Goal: Task Accomplishment & Management: Use online tool/utility

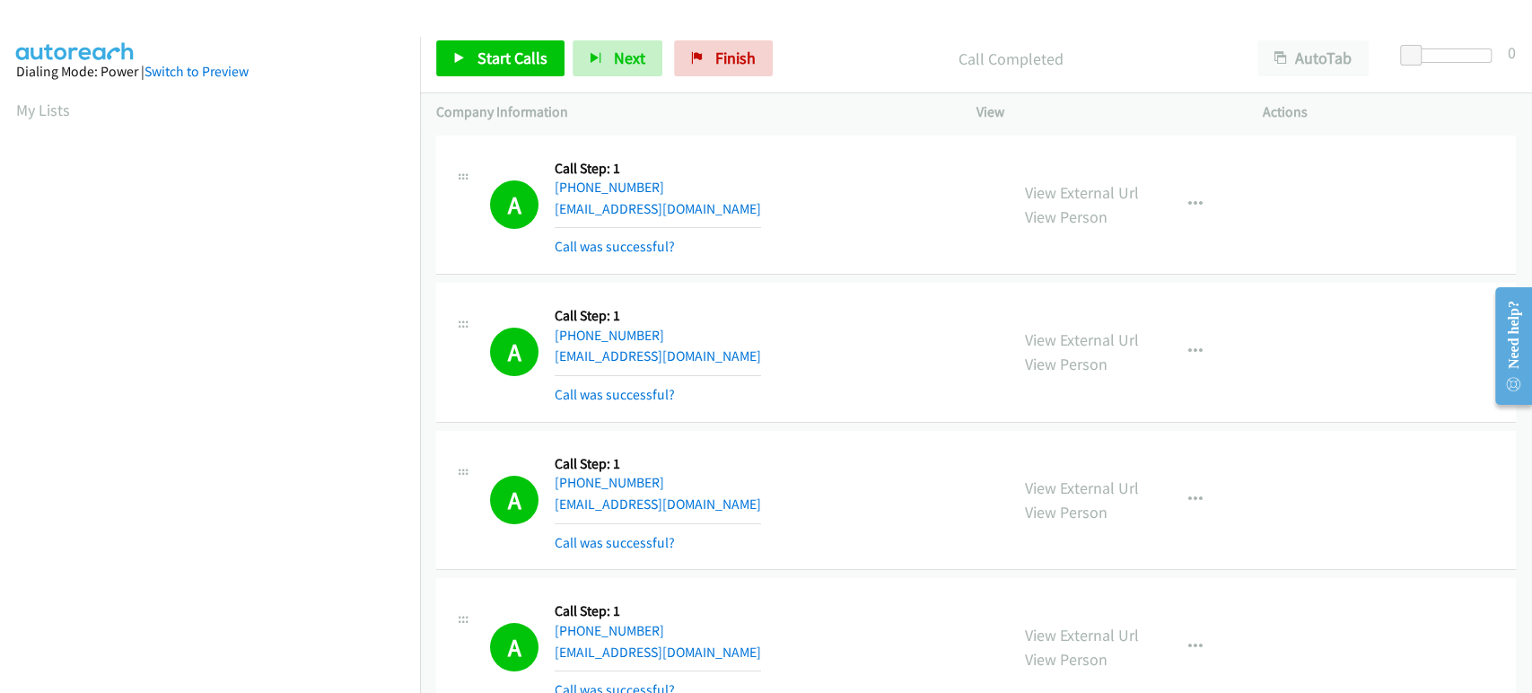
scroll to position [315, 0]
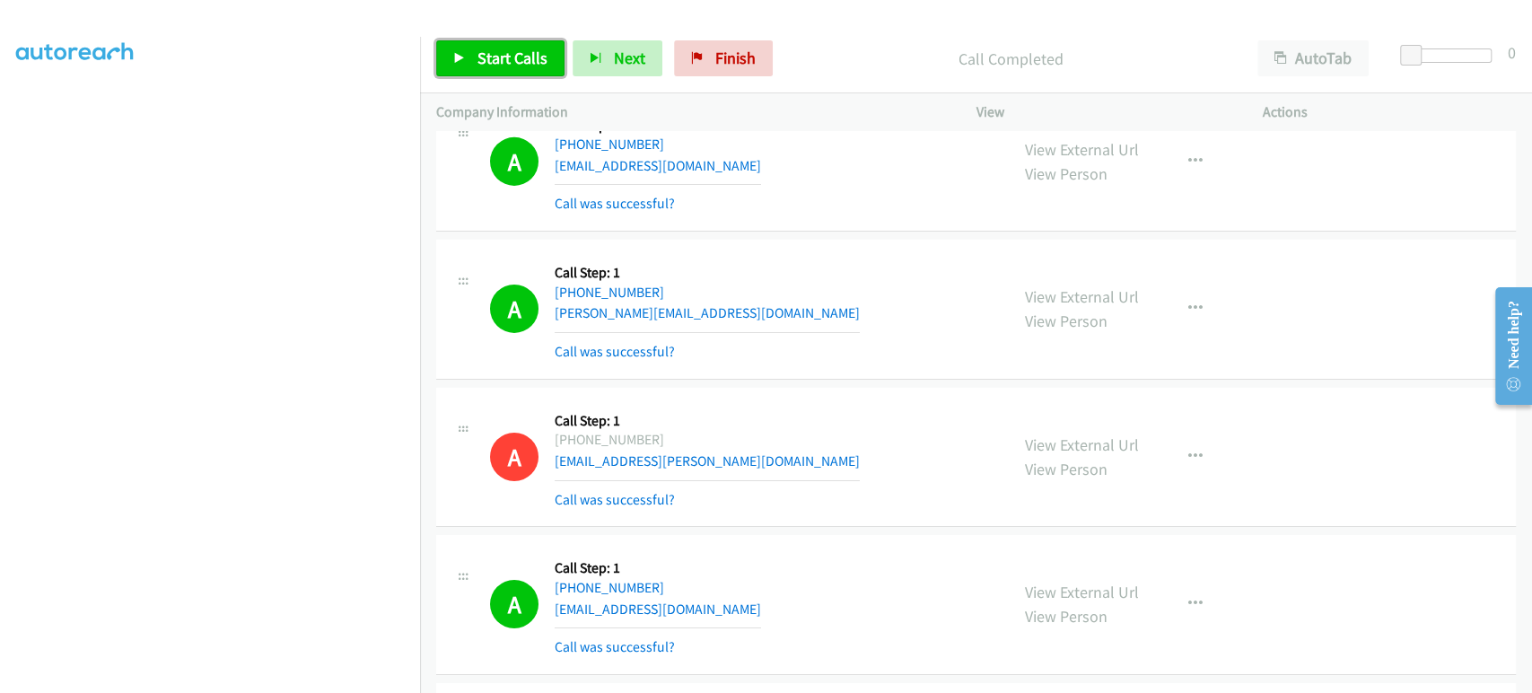
click at [490, 59] on span "Start Calls" at bounding box center [512, 58] width 70 height 21
click at [483, 57] on span "Pause" at bounding box center [497, 58] width 40 height 21
click at [467, 57] on link "Start Calls" at bounding box center [500, 58] width 128 height 36
click at [488, 48] on span "Pause" at bounding box center [497, 58] width 40 height 21
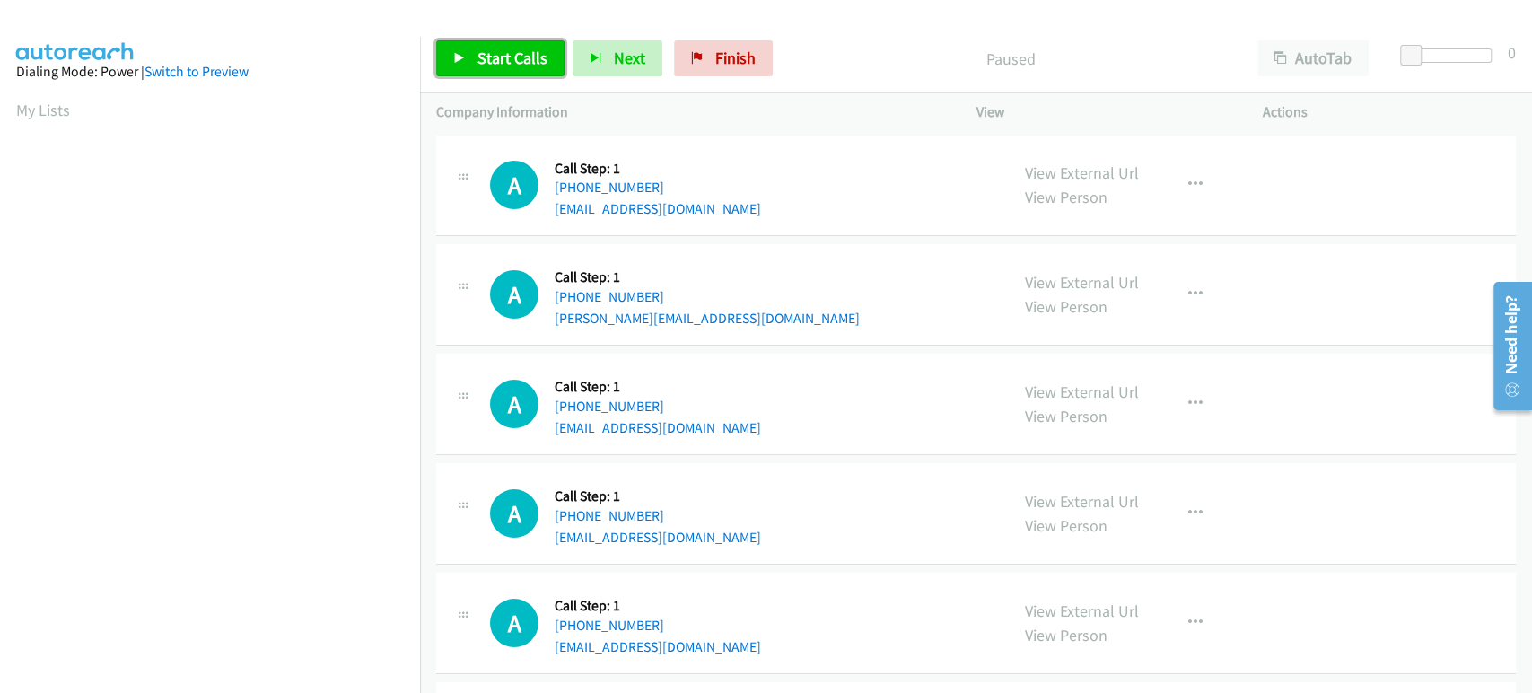
click at [480, 60] on span "Start Calls" at bounding box center [512, 58] width 70 height 21
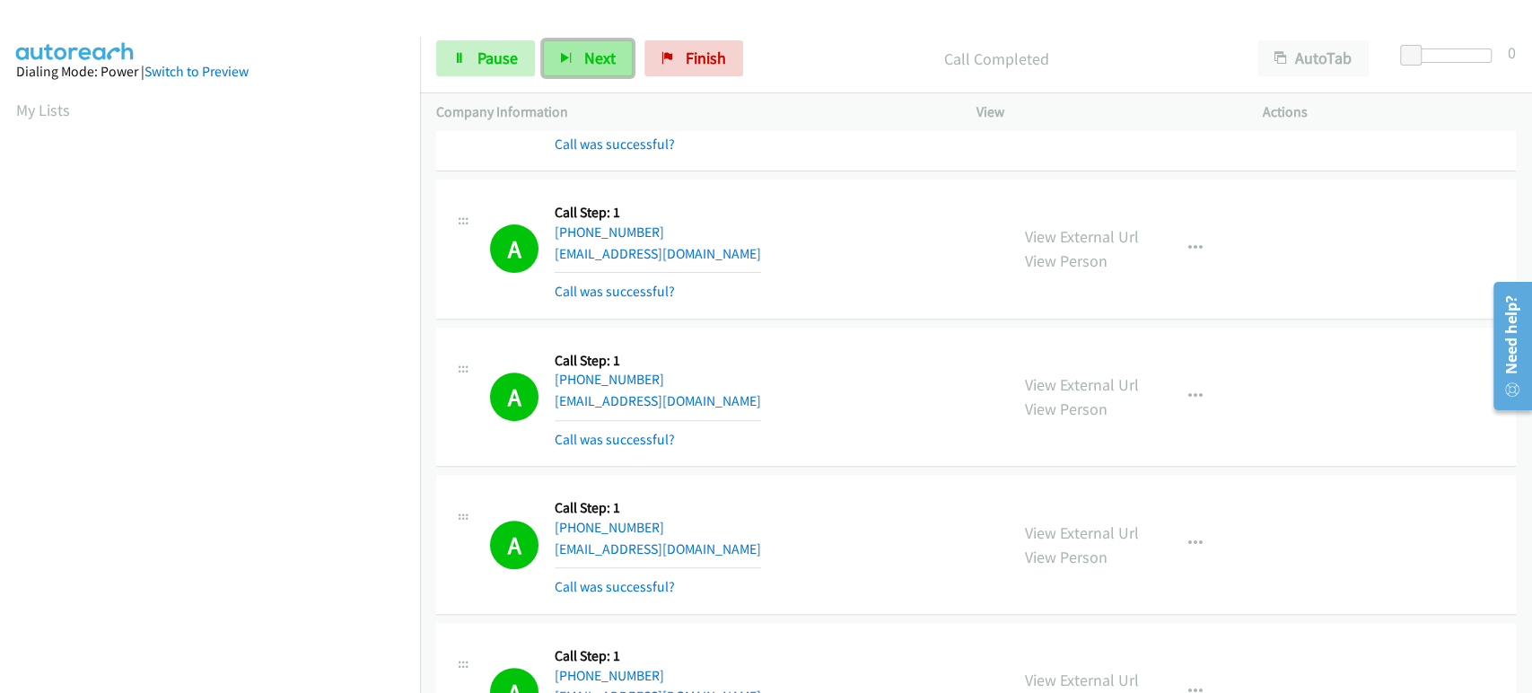
click at [584, 58] on span "Next" at bounding box center [599, 58] width 31 height 21
click at [499, 58] on span "Pause" at bounding box center [497, 58] width 40 height 21
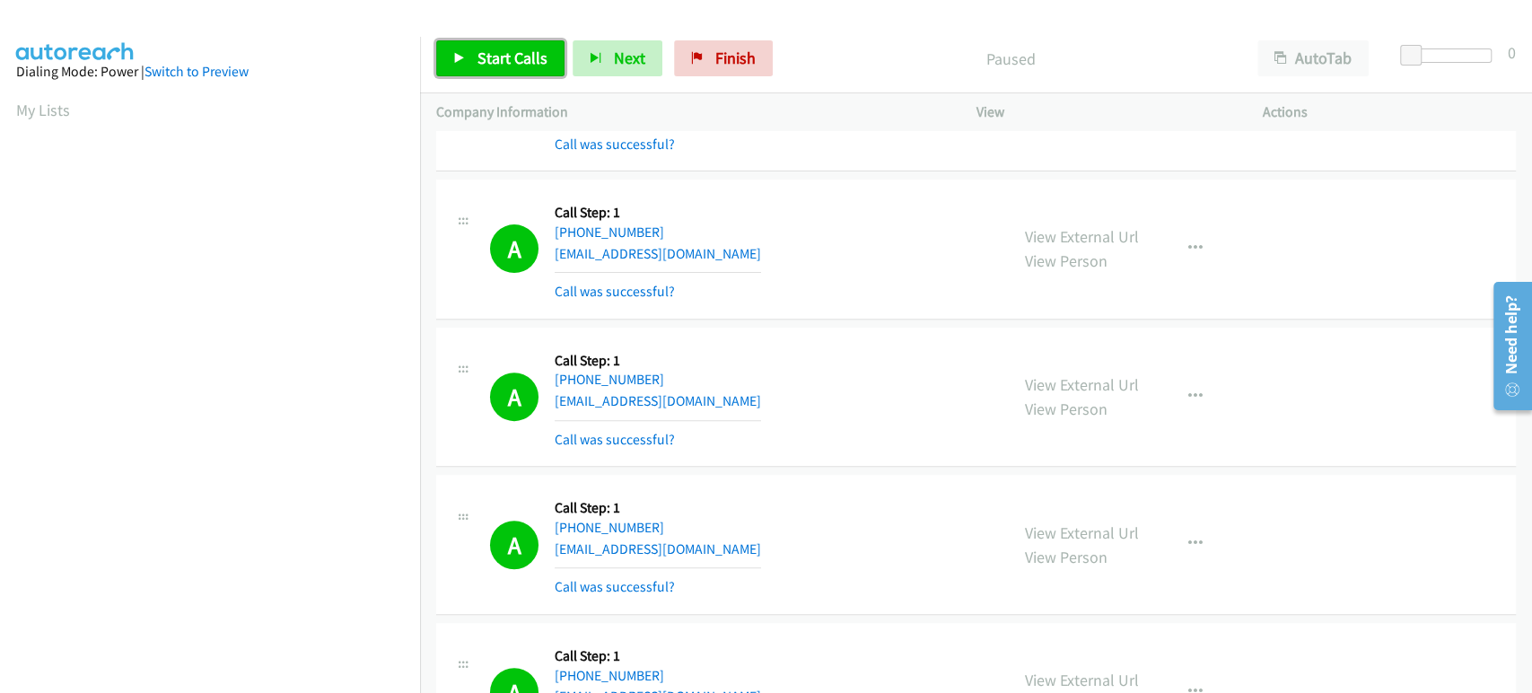
click at [499, 58] on span "Start Calls" at bounding box center [512, 58] width 70 height 21
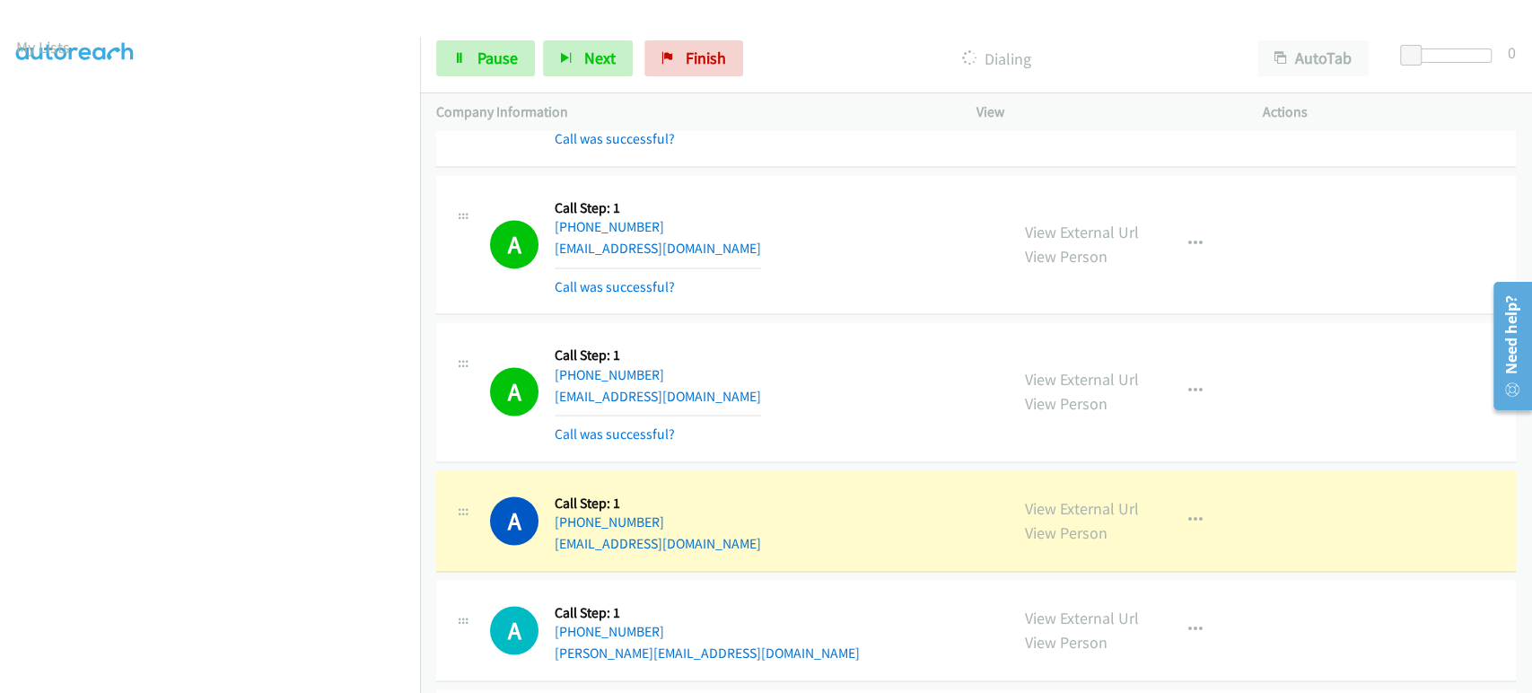
scroll to position [15, 0]
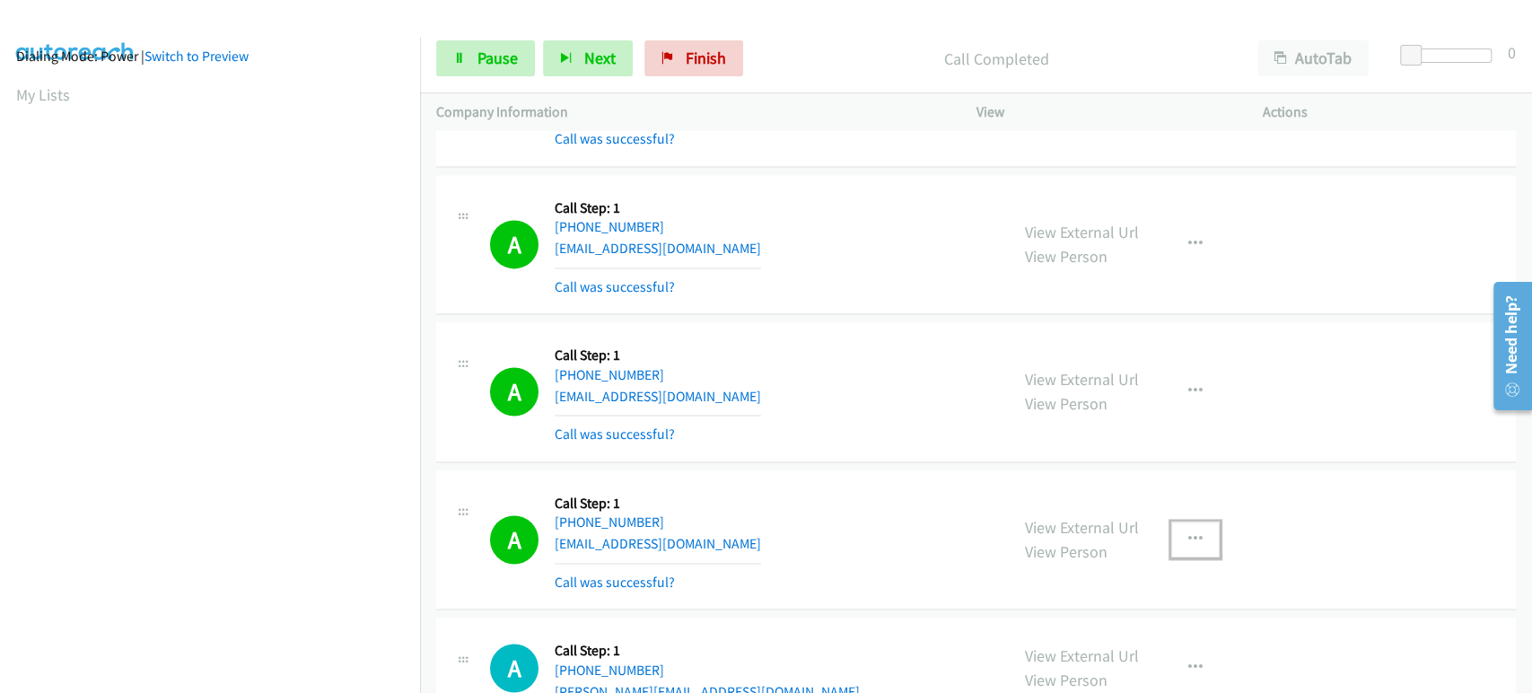
click at [1188, 533] on icon "button" at bounding box center [1195, 539] width 14 height 14
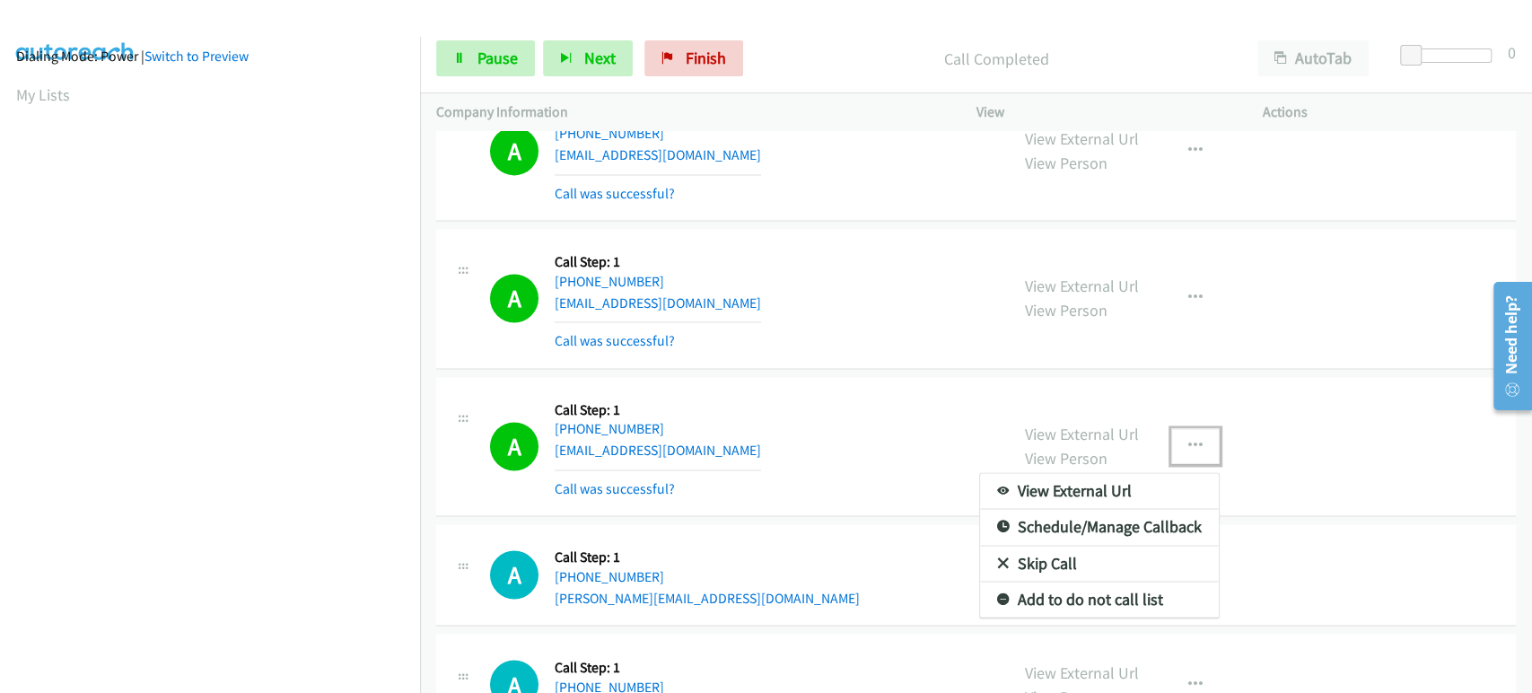
scroll to position [1795, 0]
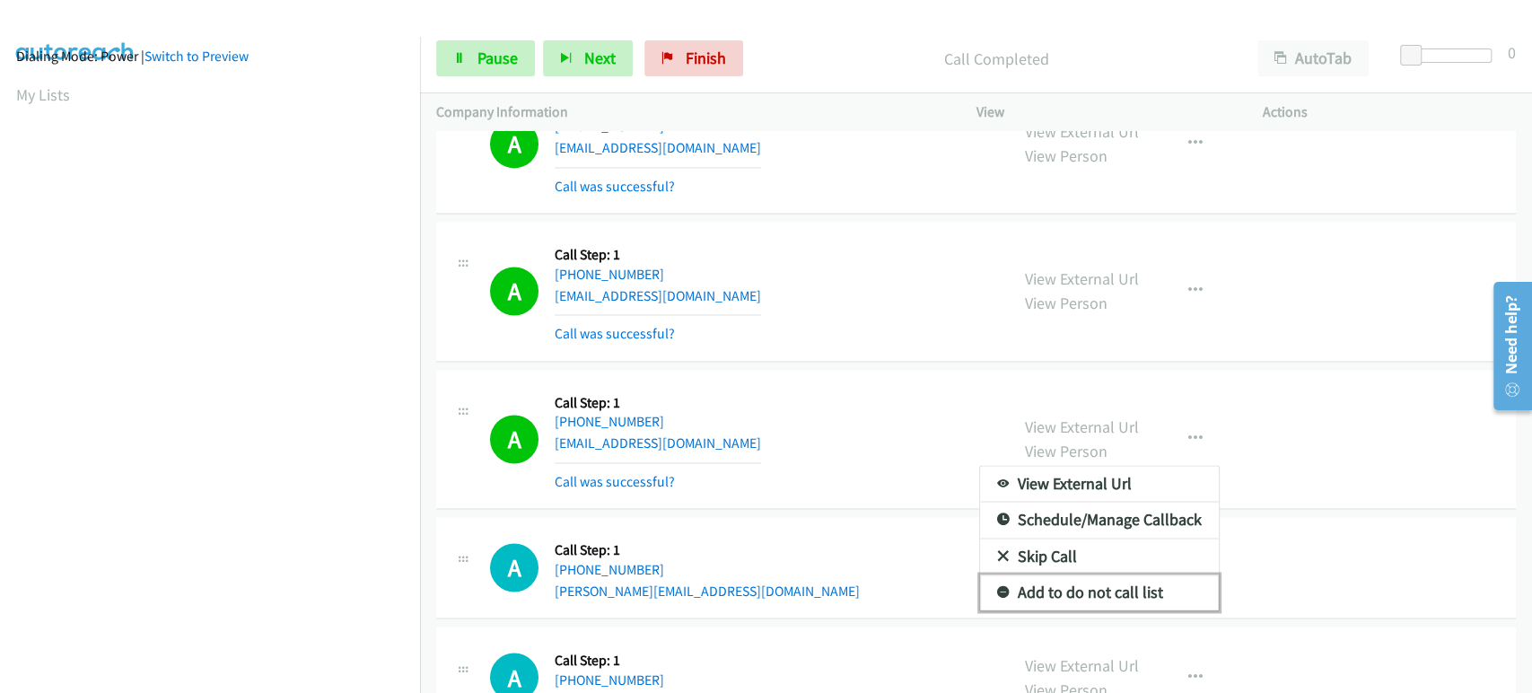
click at [1055, 587] on link "Add to do not call list" at bounding box center [1099, 592] width 239 height 36
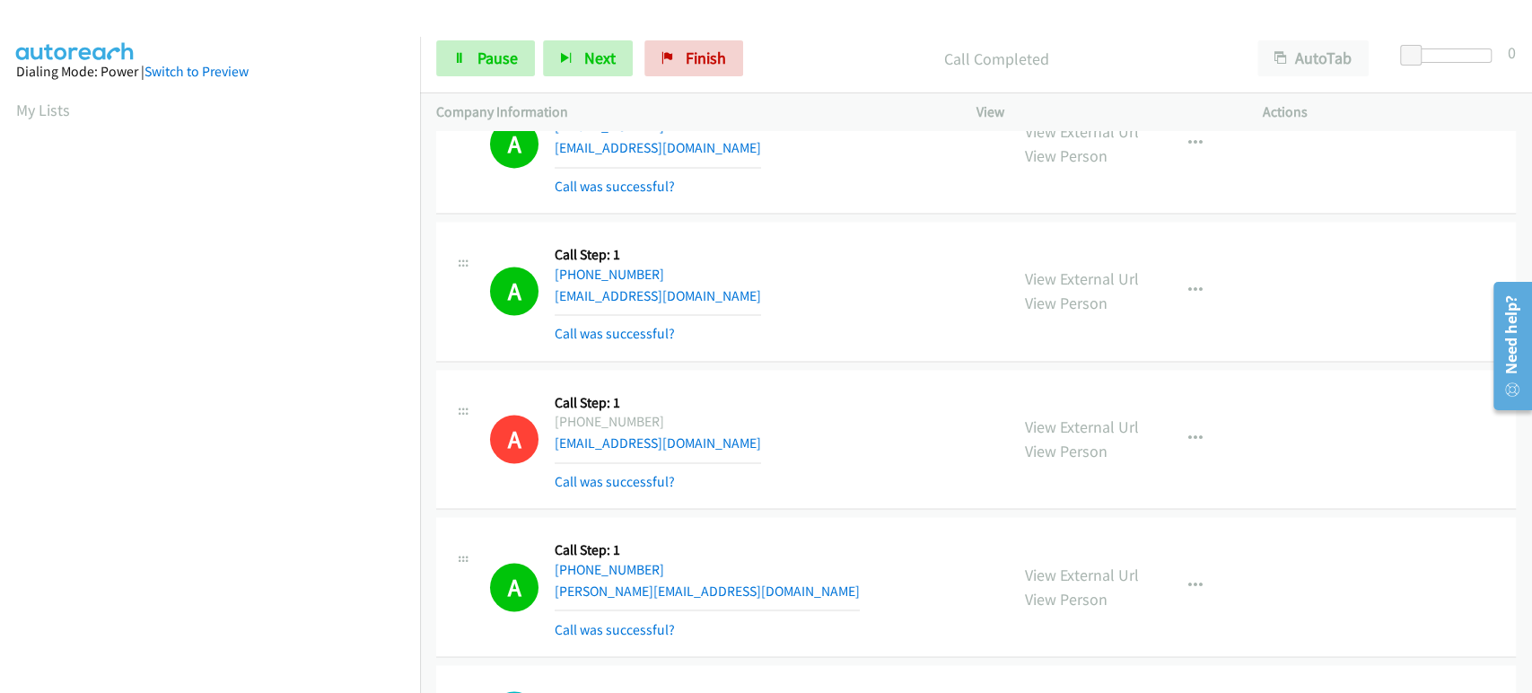
scroll to position [0, 0]
click at [577, 63] on button "Next" at bounding box center [588, 58] width 90 height 36
click at [466, 64] on link "Pause" at bounding box center [485, 58] width 99 height 36
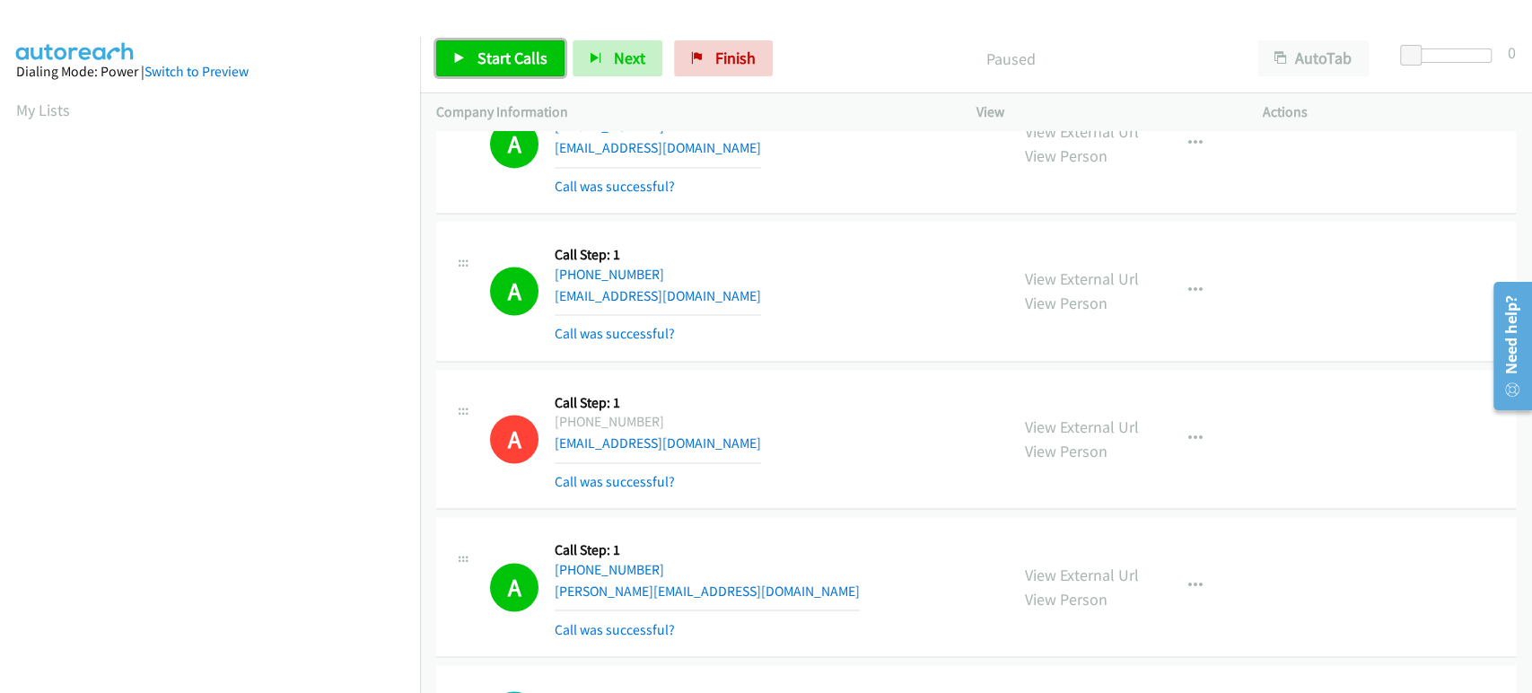
click at [517, 49] on span "Start Calls" at bounding box center [512, 58] width 70 height 21
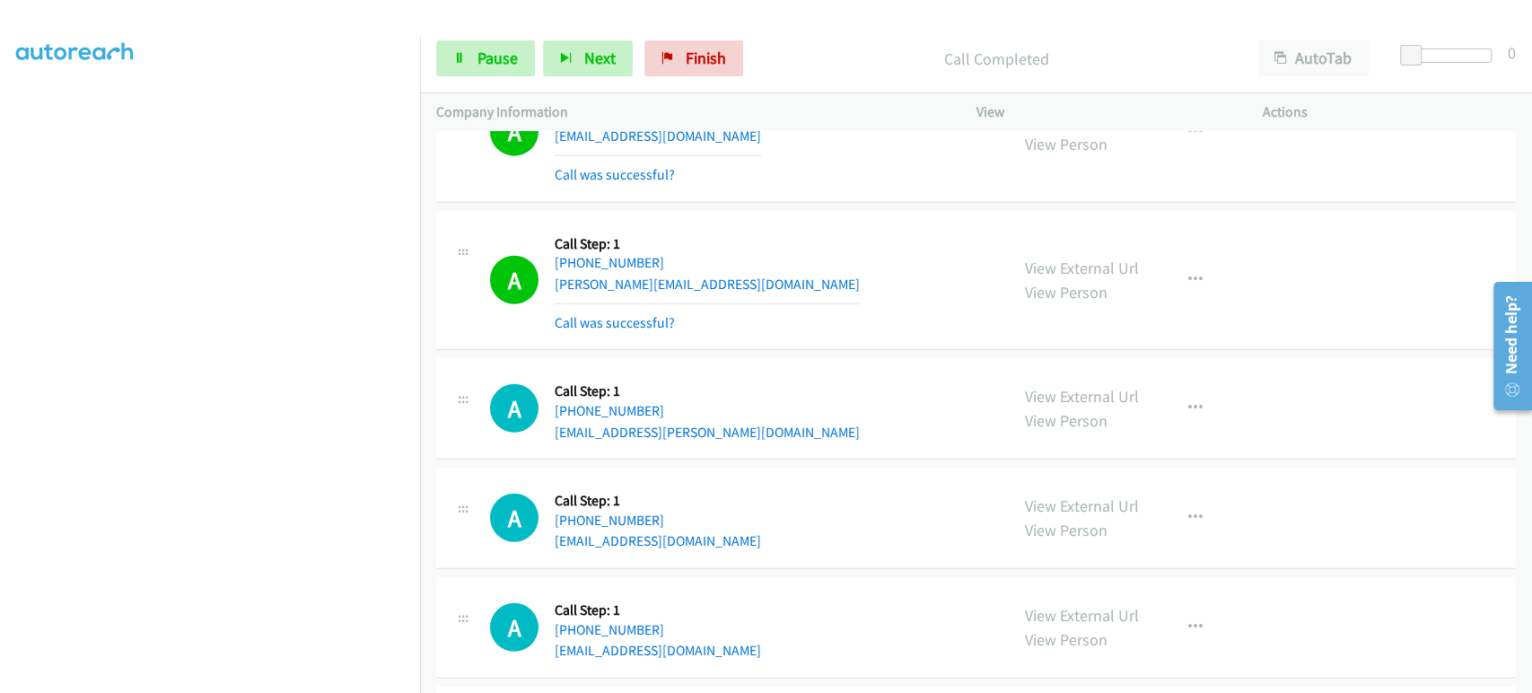
scroll to position [3091, 0]
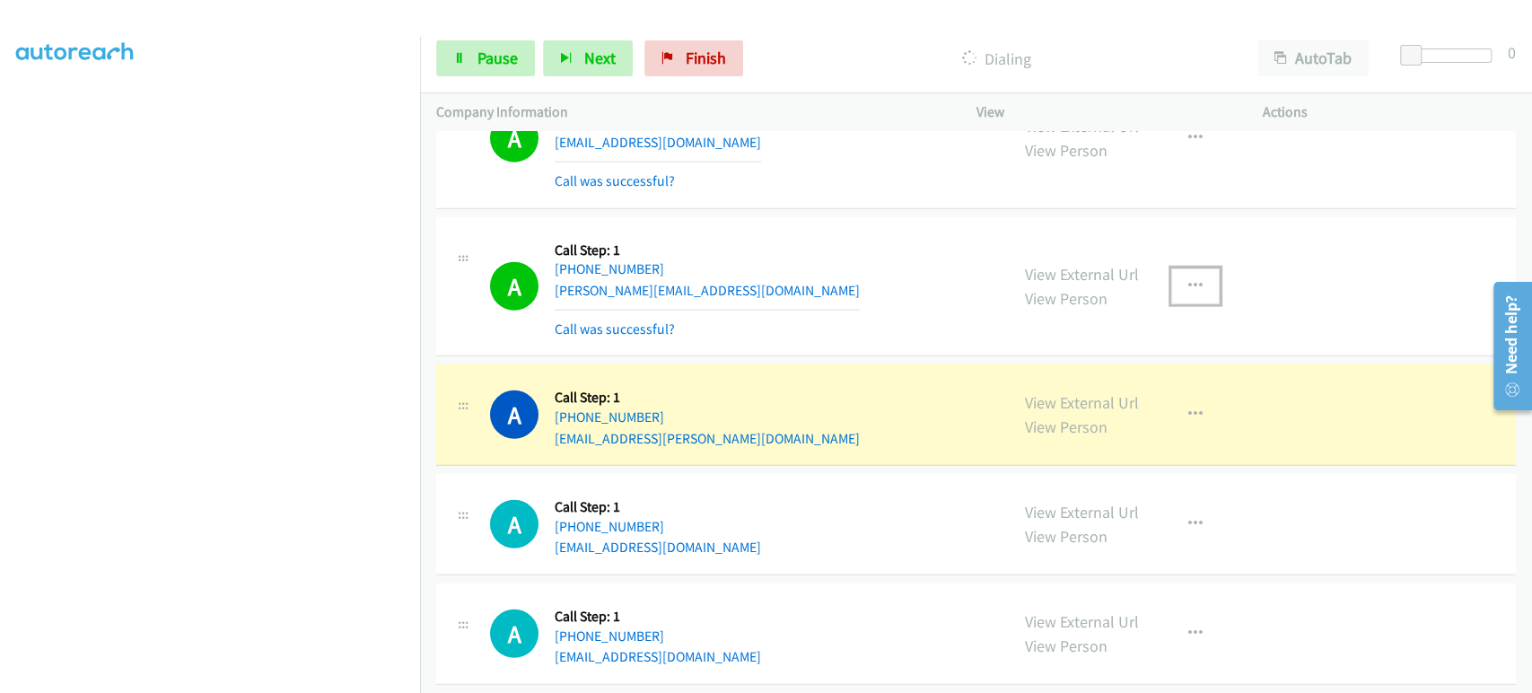
click at [1191, 279] on icon "button" at bounding box center [1195, 286] width 14 height 14
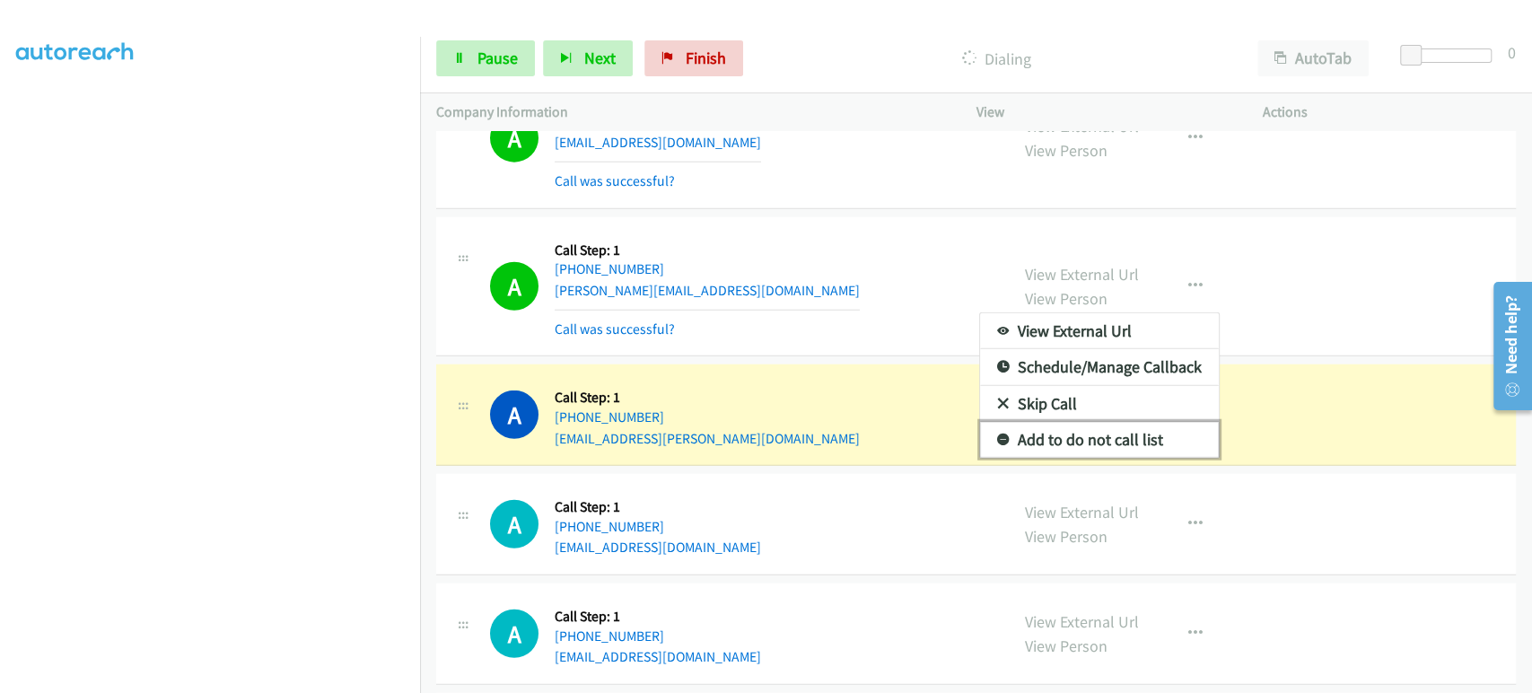
click at [1105, 432] on link "Add to do not call list" at bounding box center [1099, 440] width 239 height 36
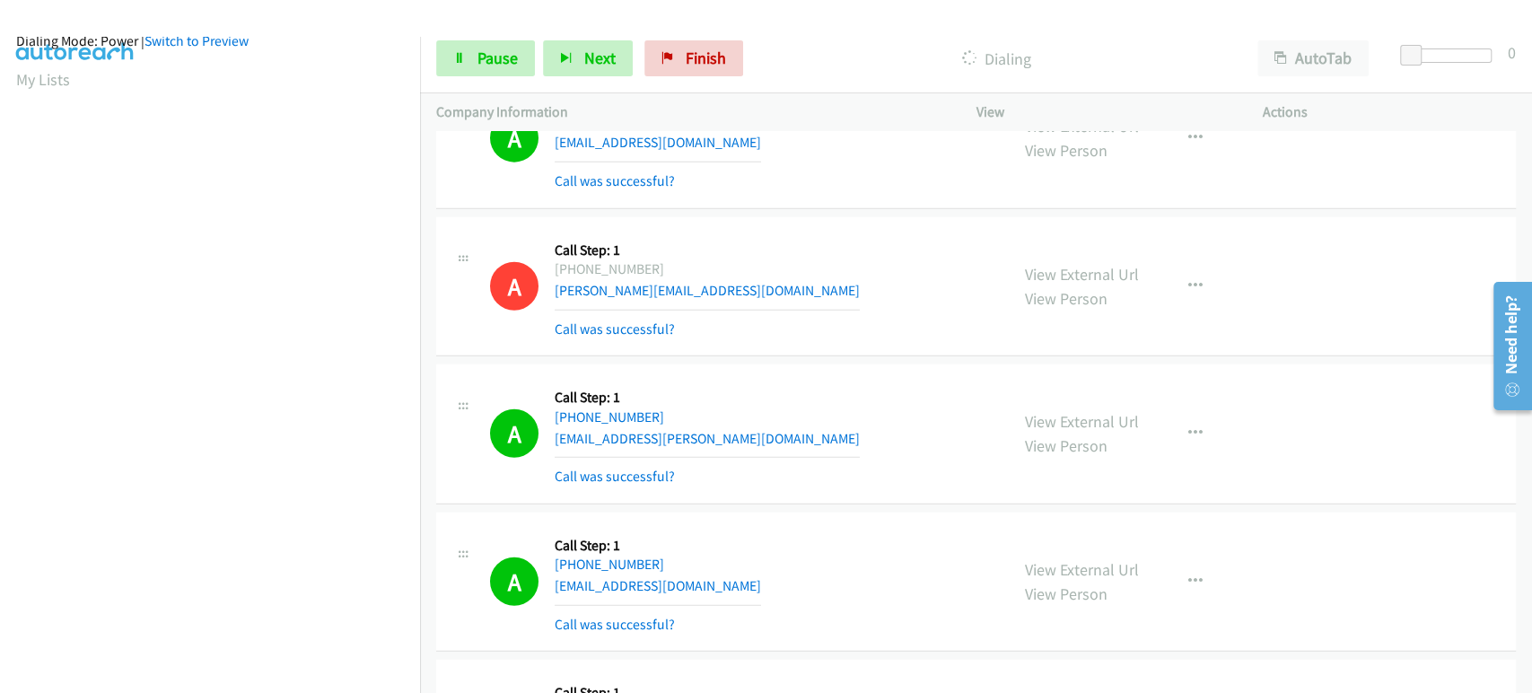
scroll to position [0, 0]
click at [470, 67] on link "Pause" at bounding box center [485, 58] width 99 height 36
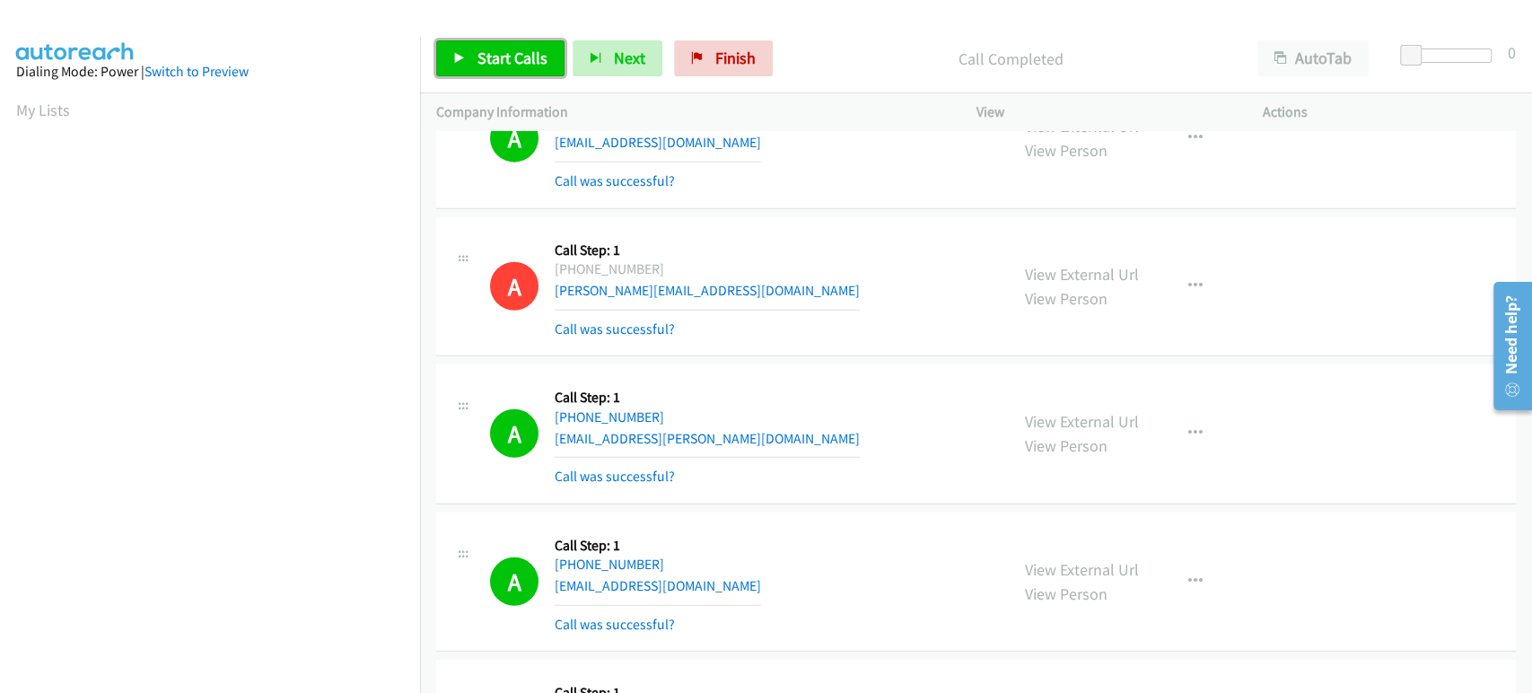
click at [532, 63] on span "Start Calls" at bounding box center [512, 58] width 70 height 21
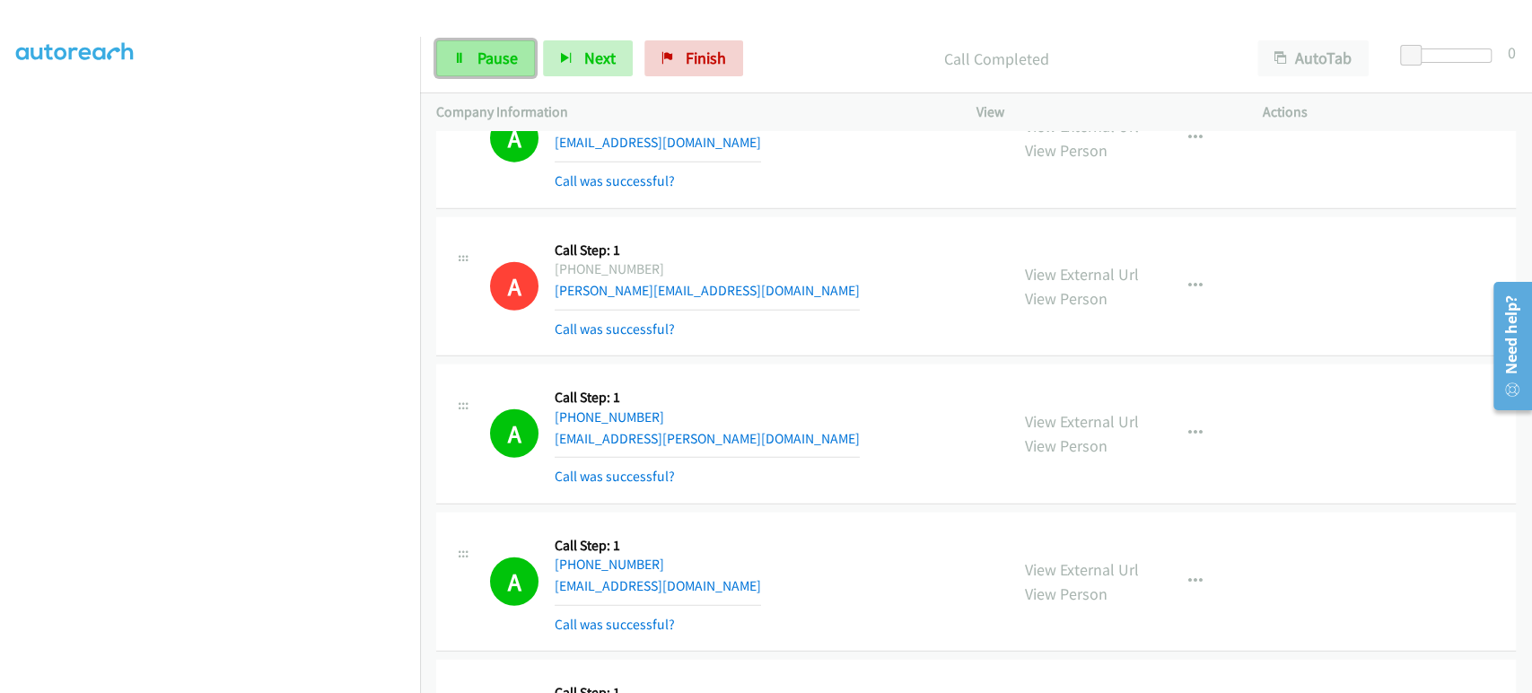
click at [460, 57] on icon at bounding box center [459, 59] width 13 height 13
click at [509, 51] on span "Start Calls" at bounding box center [512, 58] width 70 height 21
click at [485, 57] on span "Pause" at bounding box center [497, 58] width 40 height 21
